Goal: Information Seeking & Learning: Find specific fact

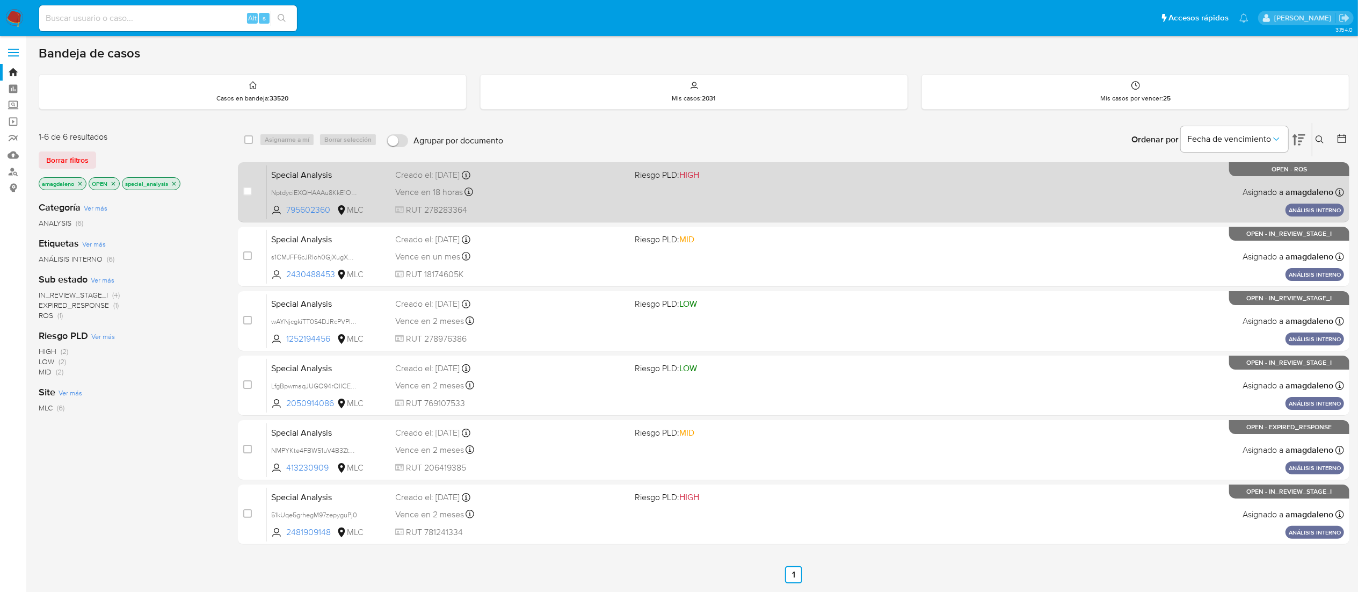
click at [550, 197] on div "Vence en 18 horas Vence el [DATE] 14:57:34" at bounding box center [510, 192] width 231 height 14
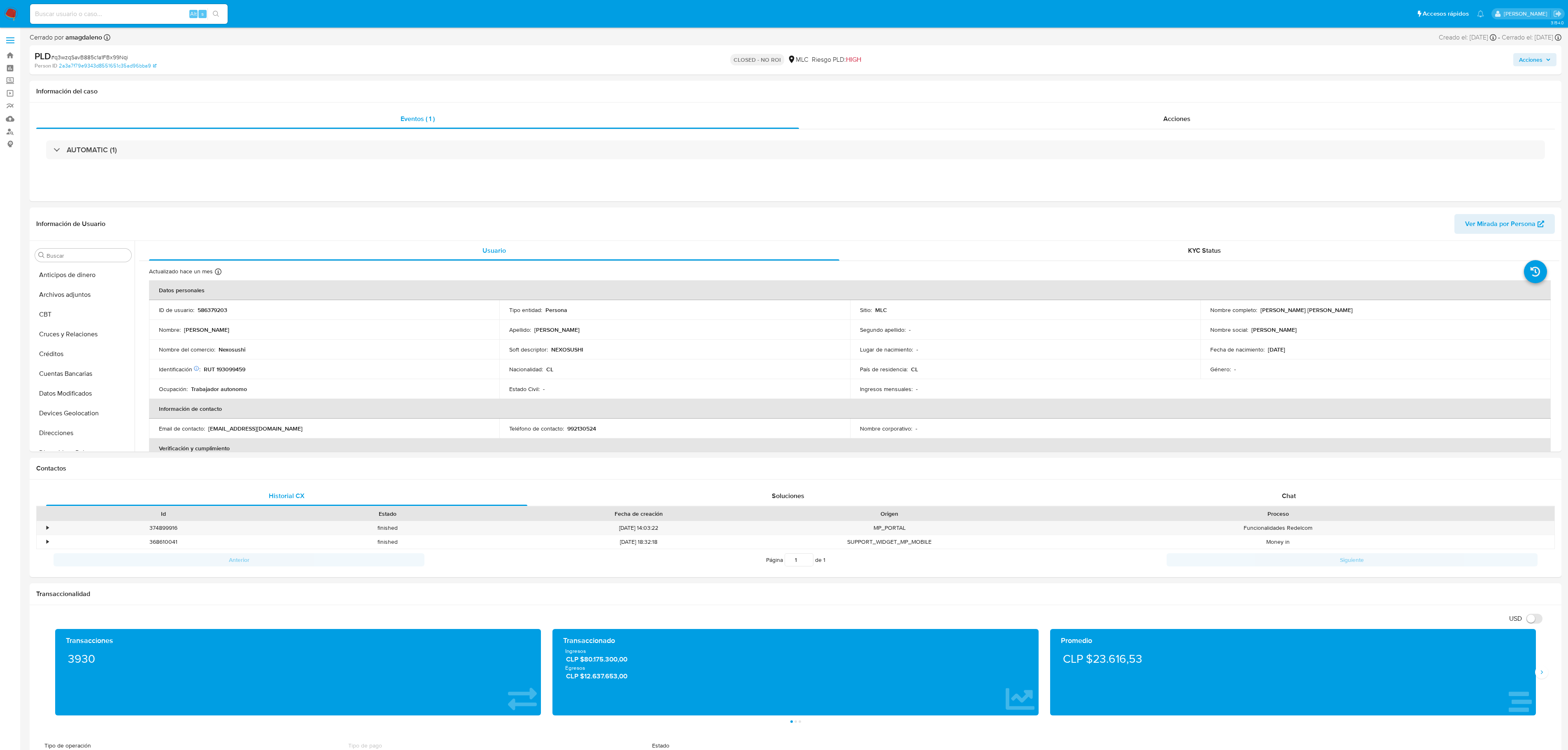
select select "10"
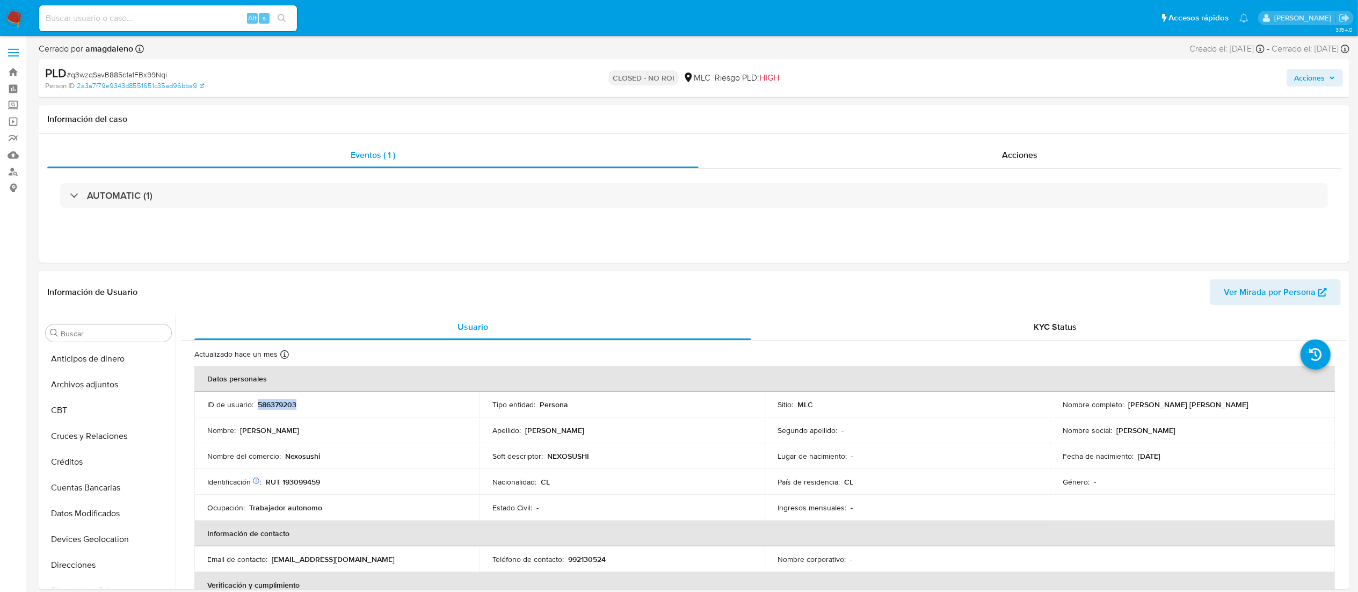
scroll to position [454, 0]
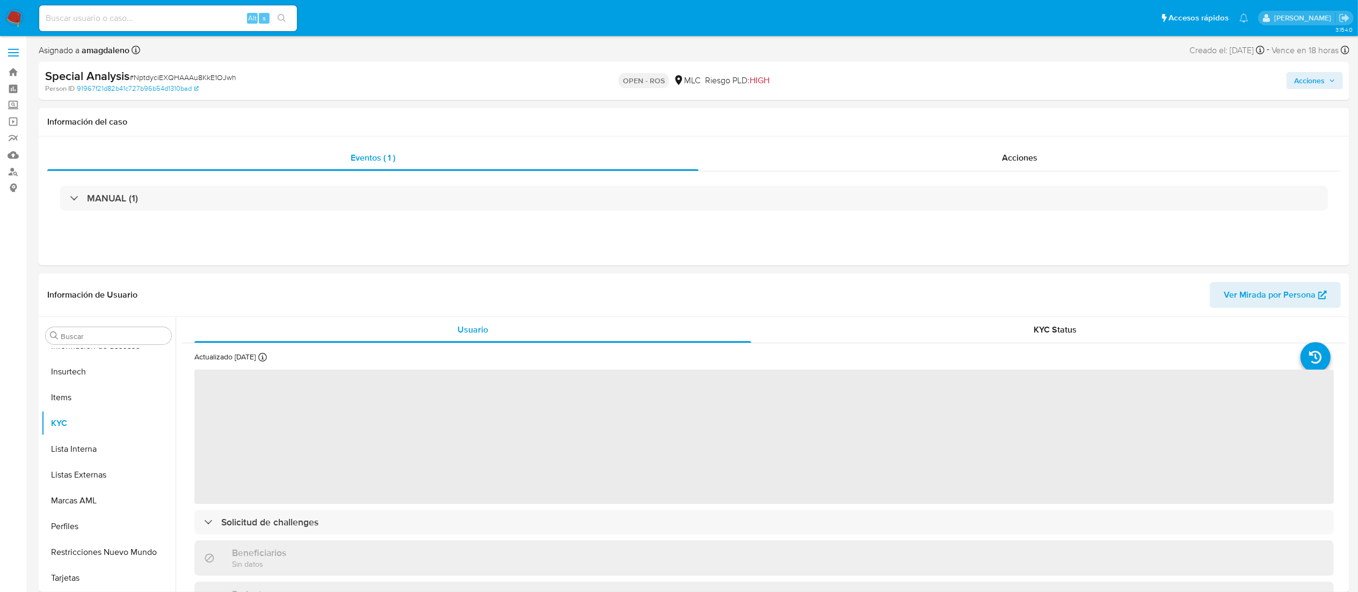
scroll to position [518, 0]
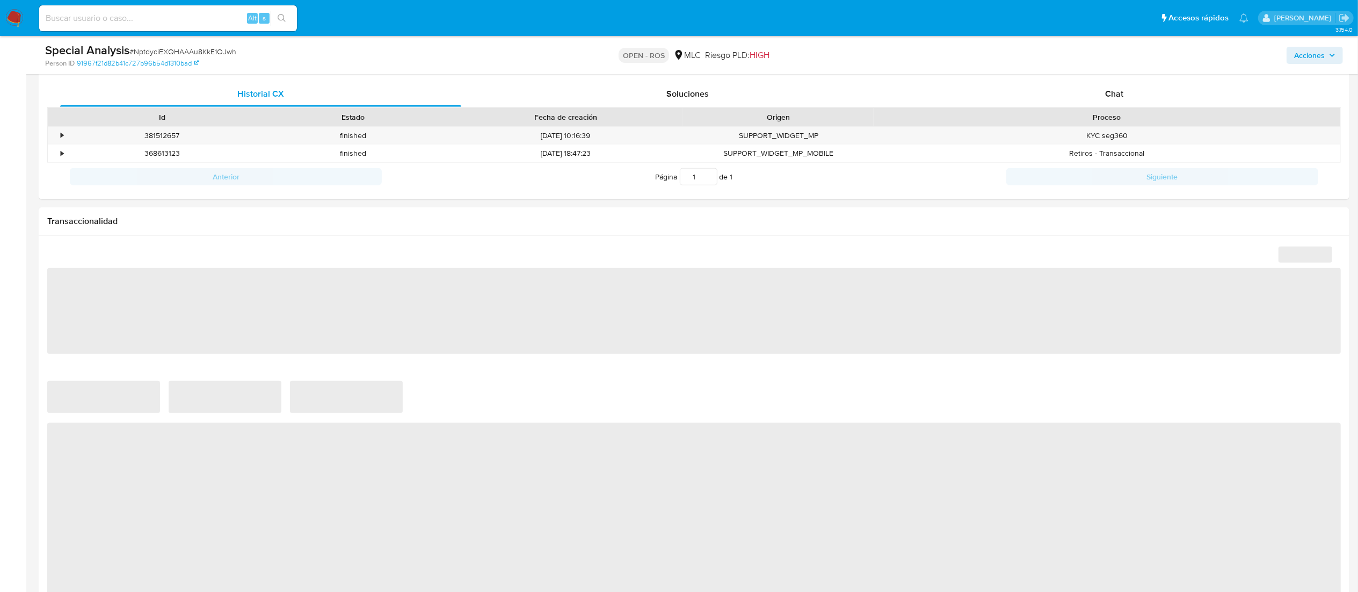
select select "10"
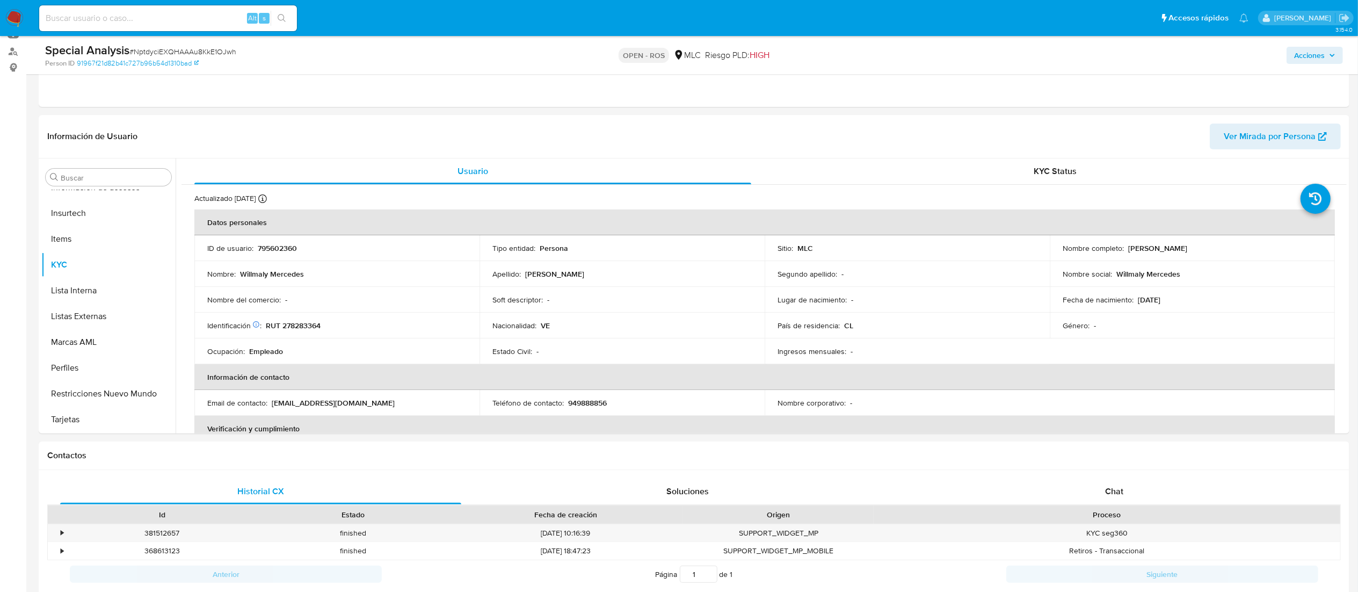
scroll to position [128, 0]
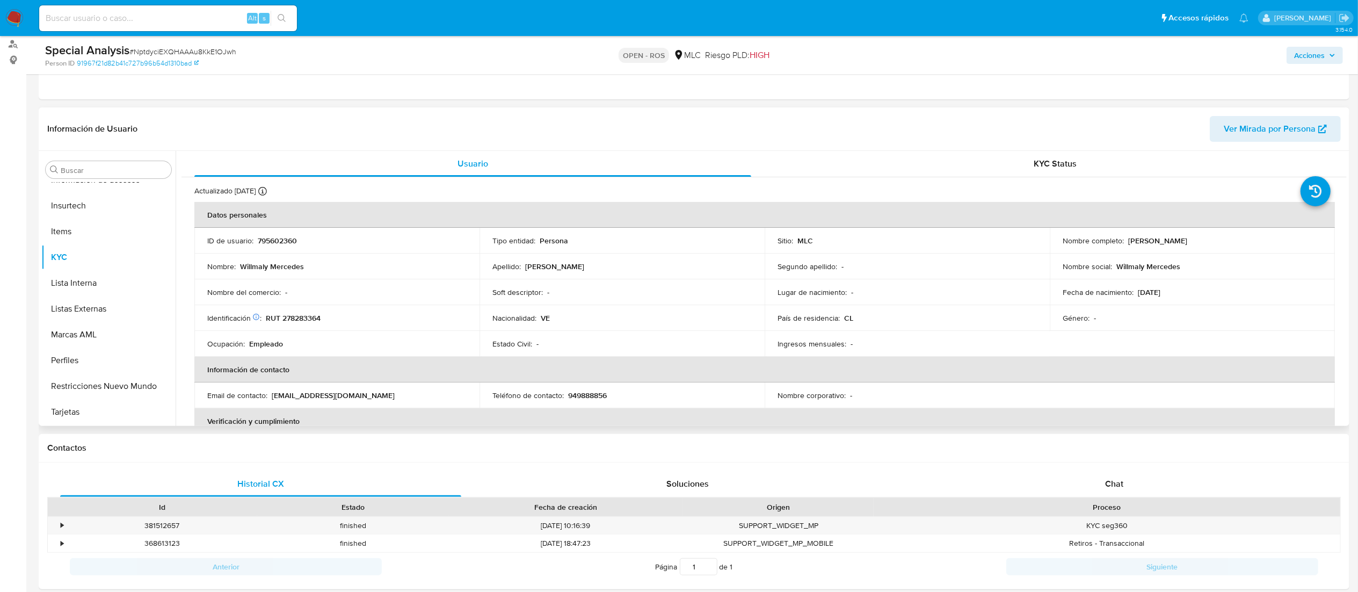
drag, startPoint x: 1126, startPoint y: 240, endPoint x: 1253, endPoint y: 247, distance: 126.9
click at [1253, 247] on td "Nombre completo : Willmaly Mercedes Almerida Duarte" at bounding box center [1192, 241] width 285 height 26
copy p "Willmaly Mercedes Almerida Duarte"
click at [309, 316] on p "RUT 278283364" at bounding box center [293, 318] width 55 height 10
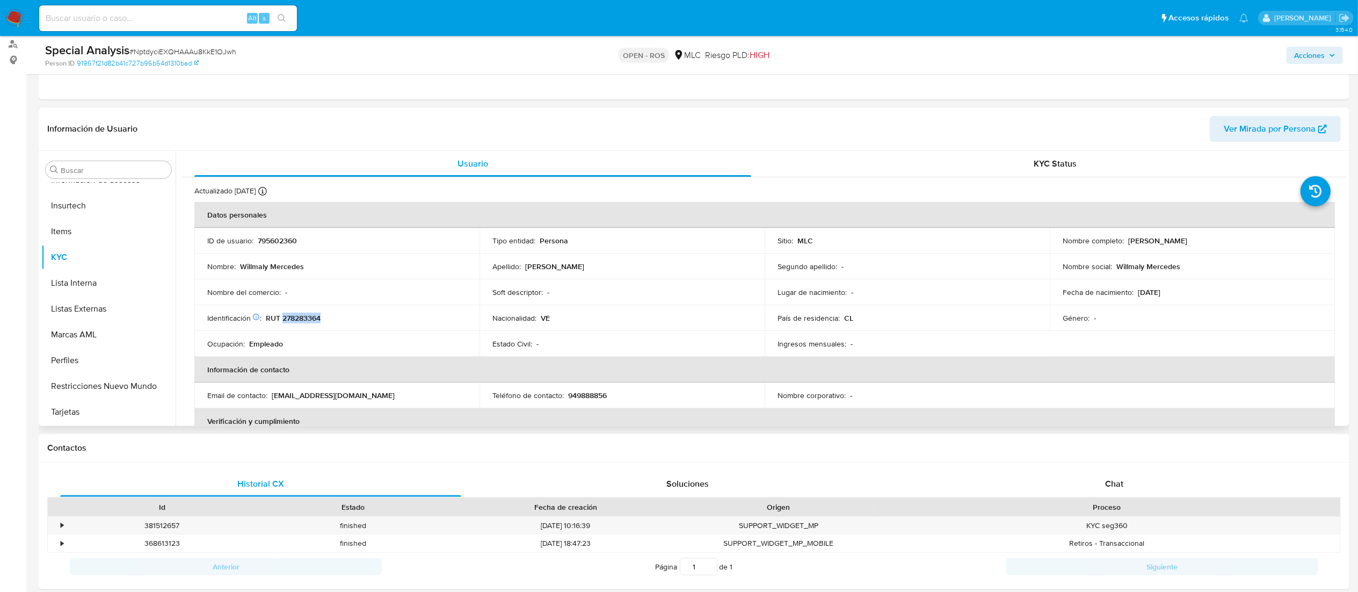
copy p "278283364"
click at [564, 339] on div "Estado Civil : -" at bounding box center [621, 344] width 259 height 10
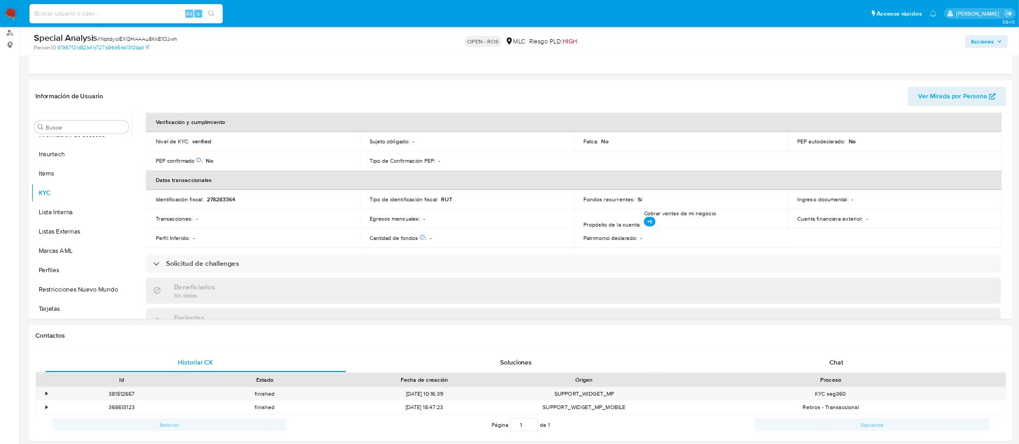
scroll to position [0, 0]
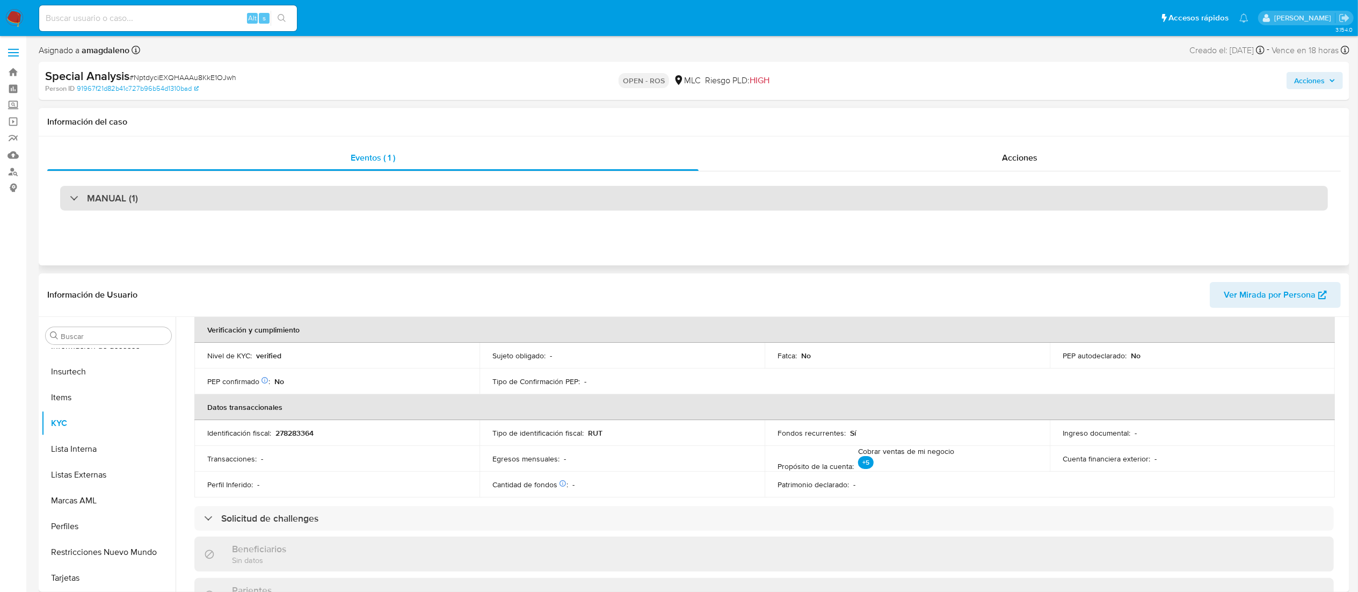
click at [663, 204] on div "MANUAL (1)" at bounding box center [694, 198] width 1268 height 25
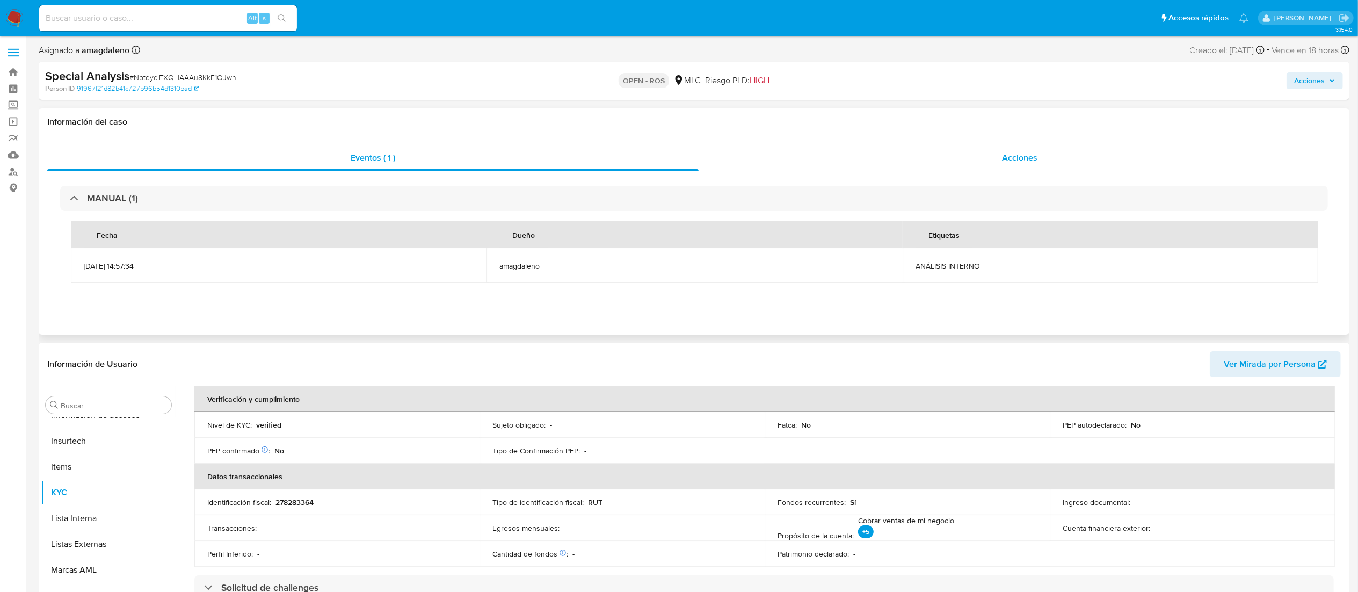
click at [993, 150] on div "Acciones" at bounding box center [1020, 158] width 642 height 26
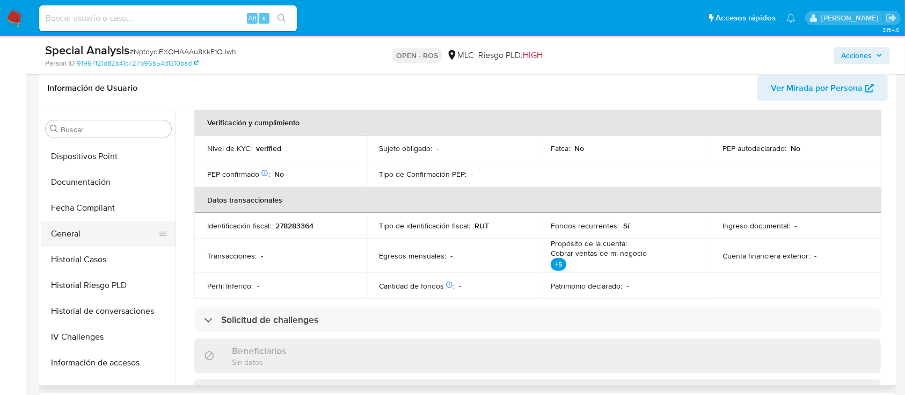
scroll to position [228, 0]
click at [125, 236] on button "General" at bounding box center [104, 236] width 126 height 26
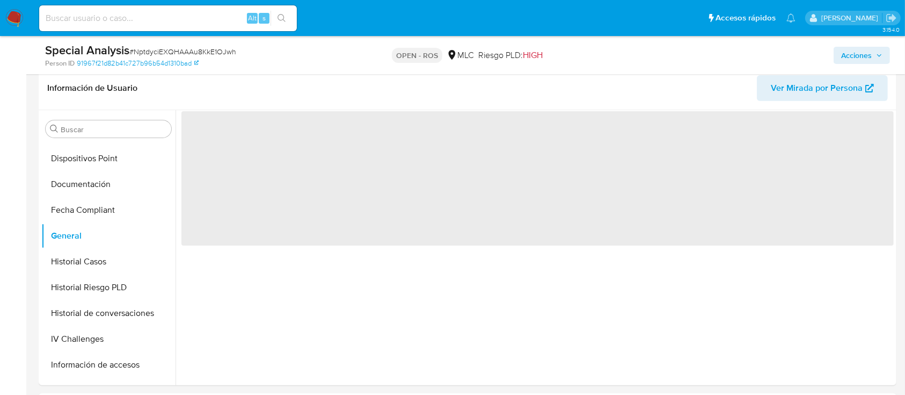
scroll to position [219, 0]
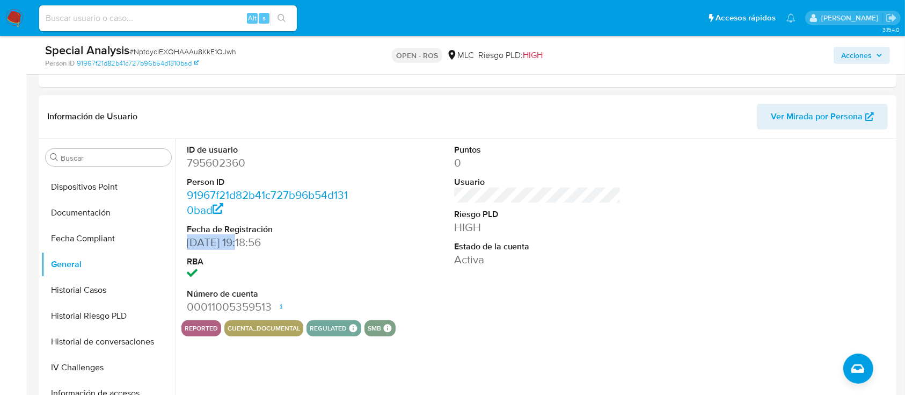
drag, startPoint x: 189, startPoint y: 244, endPoint x: 242, endPoint y: 244, distance: 52.6
click at [242, 244] on dd "22/07/2021 19:18:56" at bounding box center [271, 242] width 168 height 15
copy dd "22/07/2021"
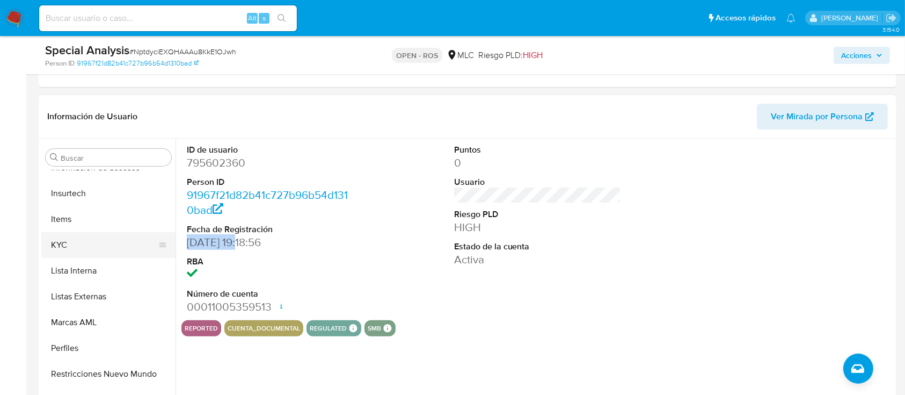
click at [111, 255] on button "KYC" at bounding box center [104, 245] width 126 height 26
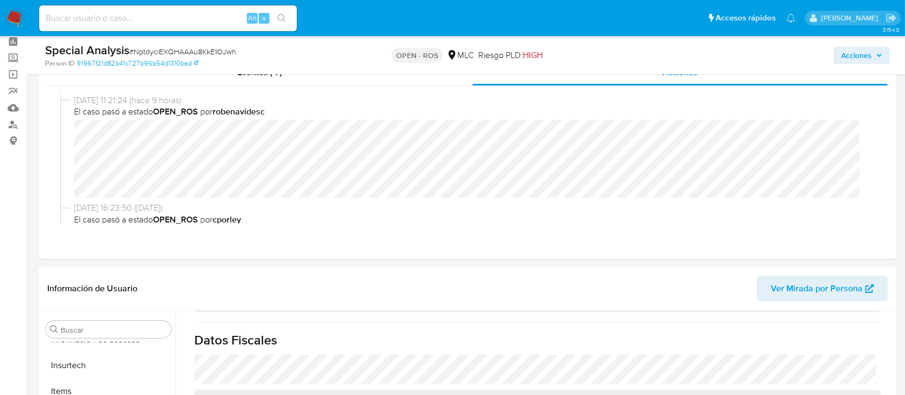
scroll to position [0, 0]
